Goal: Task Accomplishment & Management: Use online tool/utility

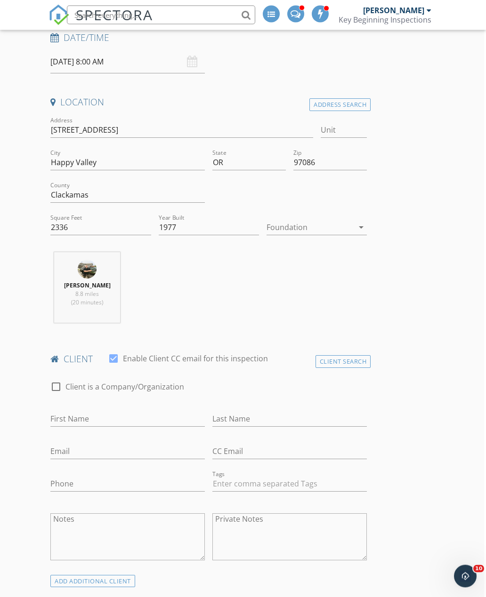
scroll to position [0, 2]
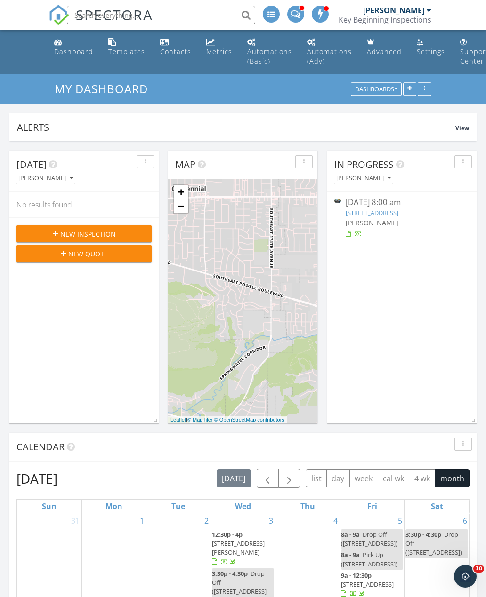
click at [168, 46] on link "Contacts" at bounding box center [175, 47] width 39 height 27
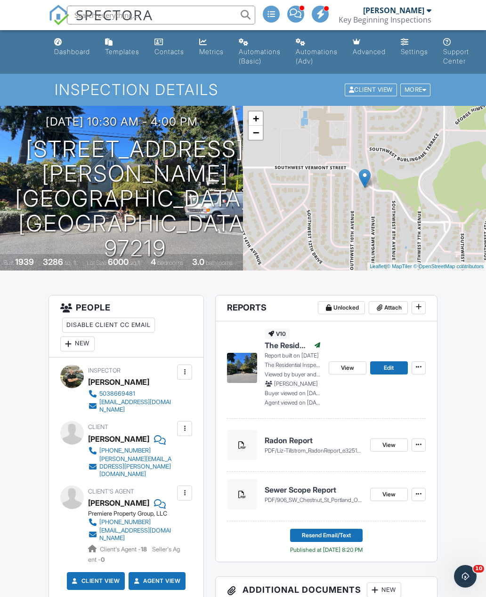
click at [68, 58] on link "Dashboard" at bounding box center [71, 47] width 43 height 27
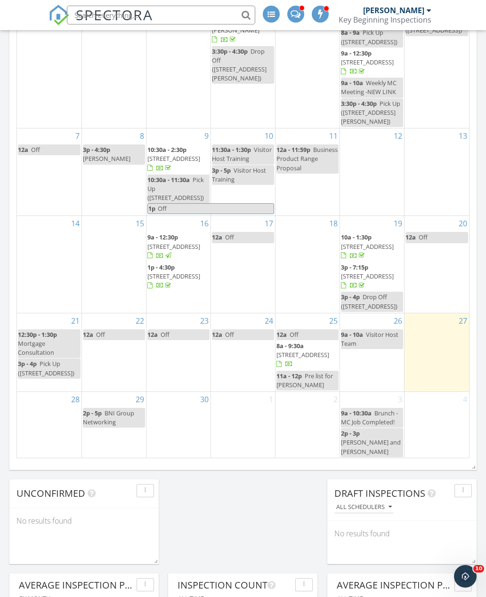
scroll to position [28, 0]
click at [187, 421] on div at bounding box center [178, 414] width 64 height 15
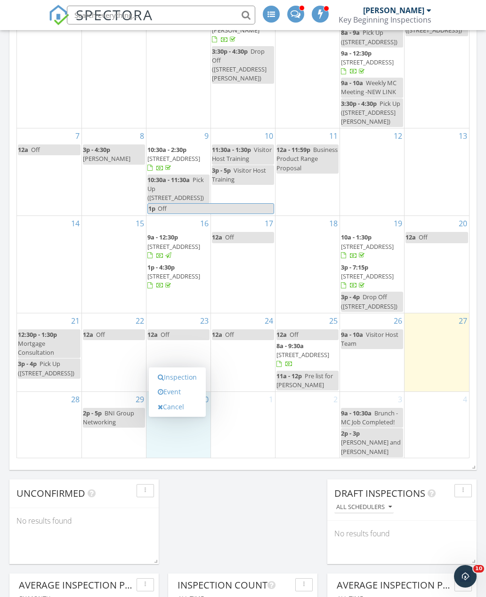
click at [176, 391] on link "Event" at bounding box center [177, 391] width 48 height 15
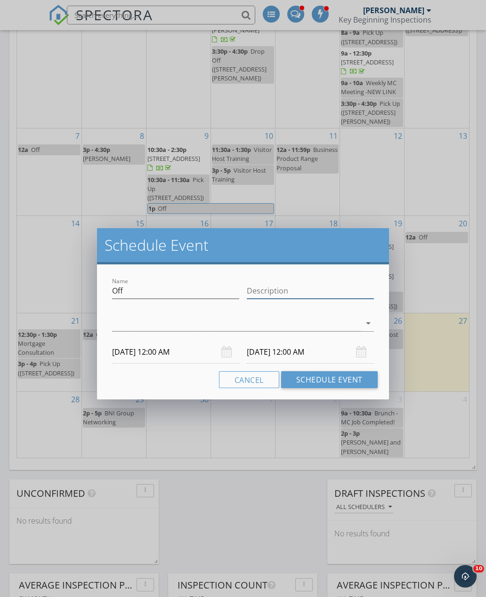
click at [292, 293] on input "Description" at bounding box center [310, 291] width 127 height 16
click at [251, 320] on div at bounding box center [236, 324] width 248 height 16
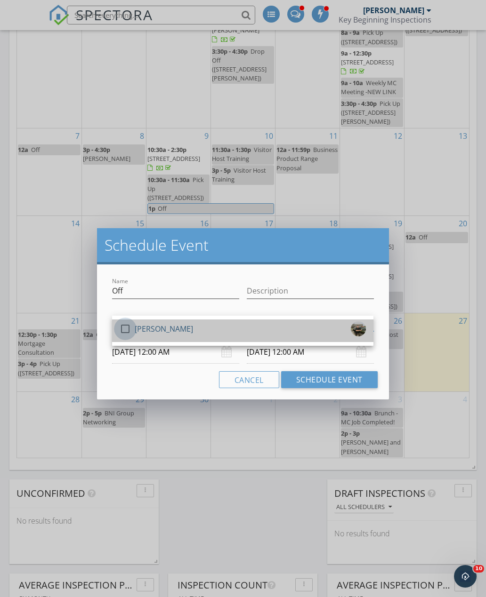
click at [125, 326] on div at bounding box center [125, 329] width 16 height 16
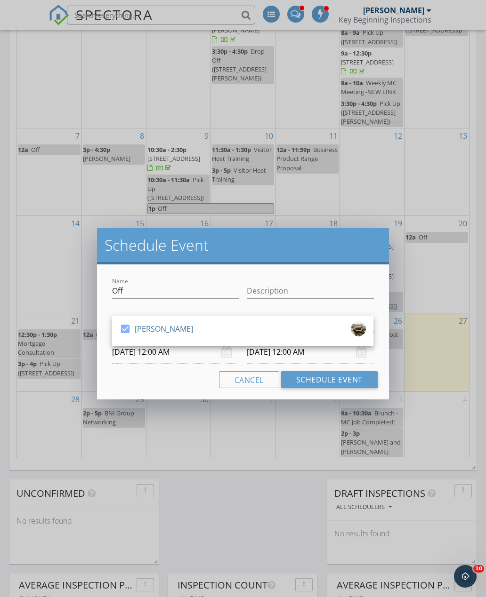
click at [343, 375] on button "Schedule Event" at bounding box center [329, 379] width 96 height 17
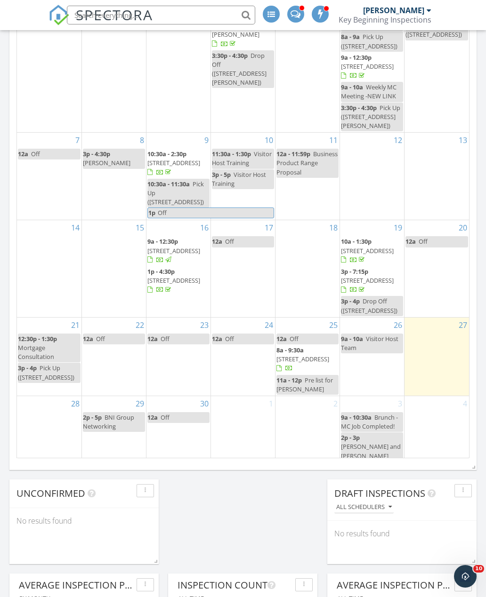
scroll to position [0, 0]
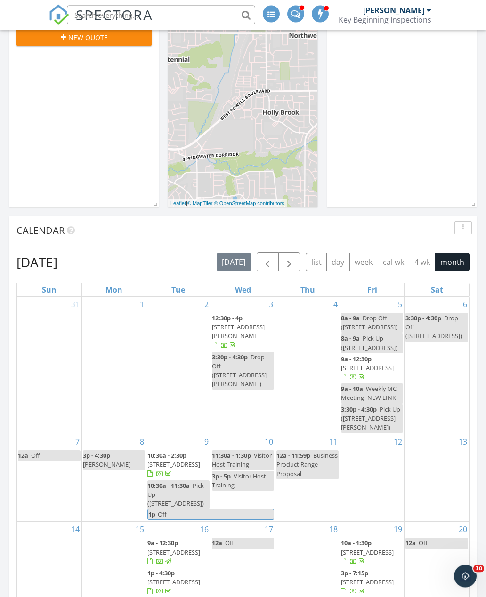
click at [289, 262] on span "button" at bounding box center [288, 262] width 11 height 11
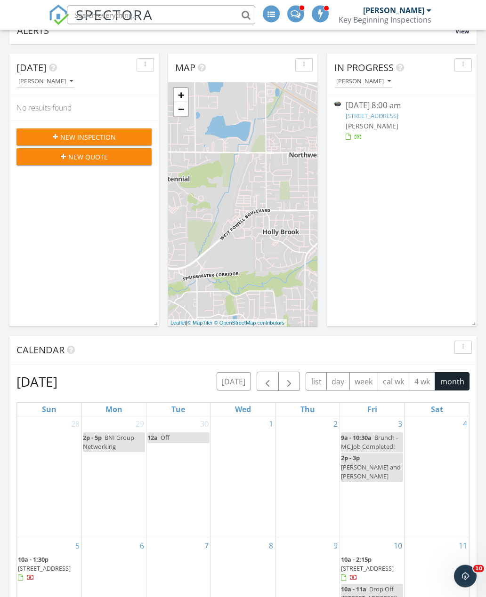
scroll to position [105, 0]
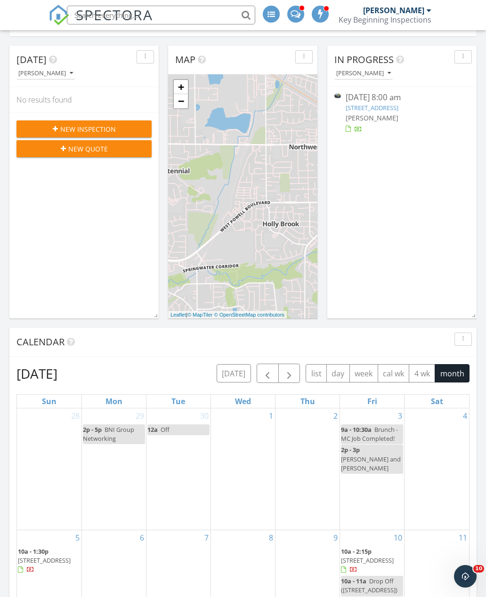
click at [313, 445] on div "2" at bounding box center [307, 468] width 64 height 121
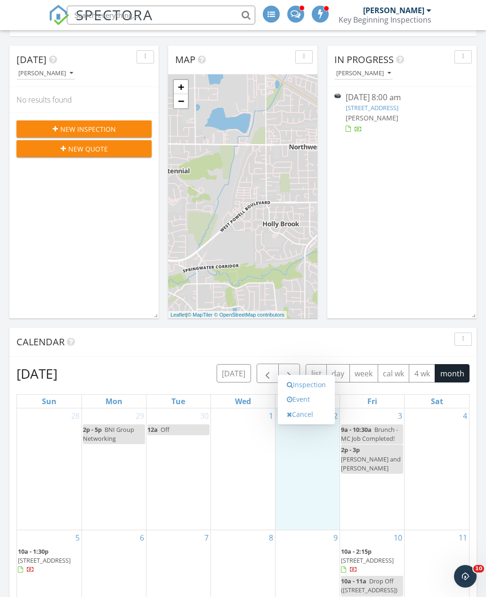
click at [310, 405] on link "Event" at bounding box center [306, 399] width 48 height 15
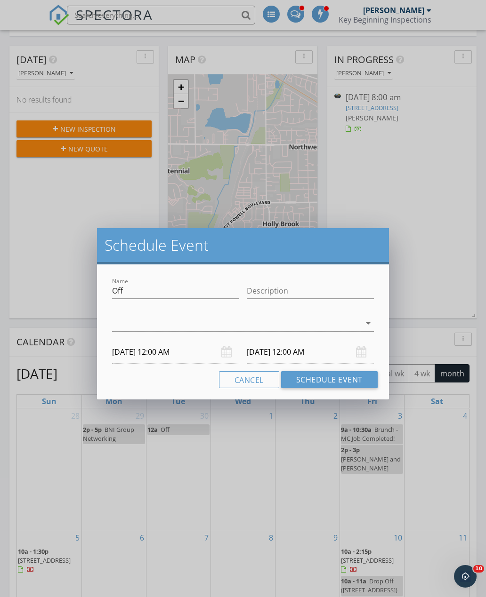
click at [276, 323] on div at bounding box center [236, 324] width 248 height 16
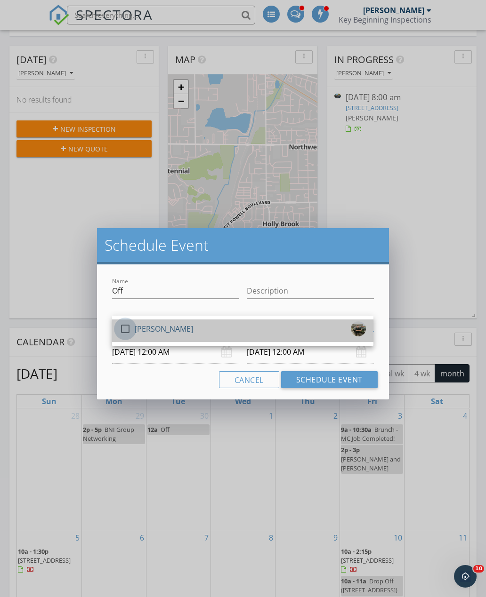
click at [125, 329] on div at bounding box center [125, 329] width 16 height 16
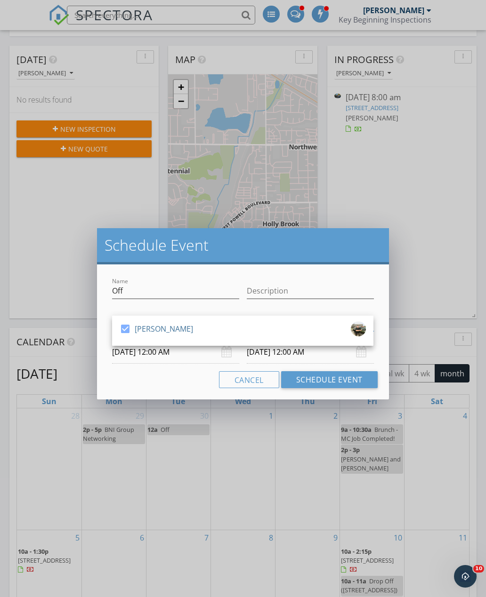
click at [337, 379] on button "Schedule Event" at bounding box center [329, 379] width 96 height 17
